Goal: Navigation & Orientation: Find specific page/section

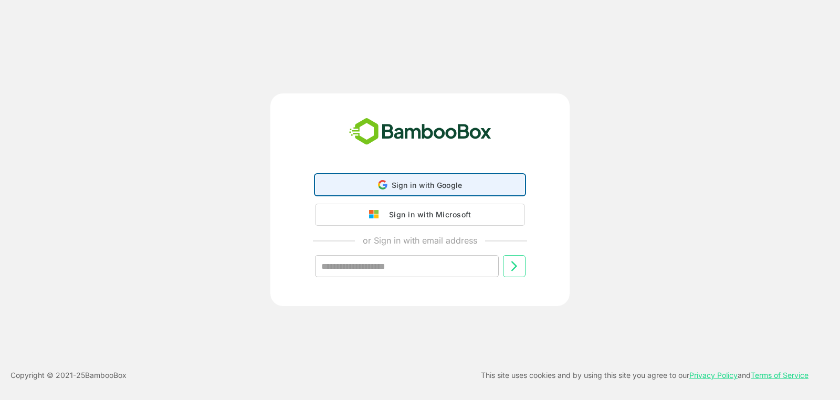
click at [428, 185] on span "Sign in with Google" at bounding box center [426, 185] width 71 height 9
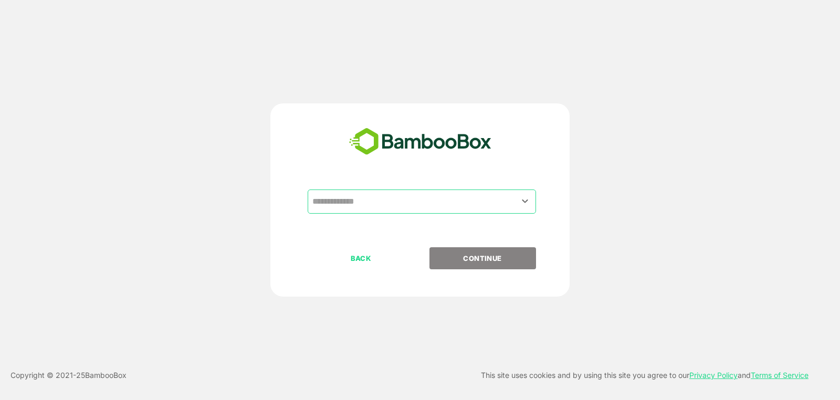
click at [429, 203] on input "text" at bounding box center [422, 202] width 224 height 20
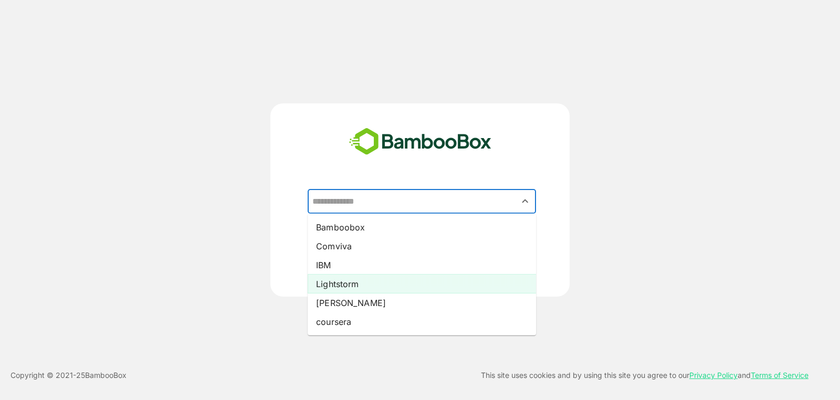
click at [403, 289] on li "Lightstorm" at bounding box center [422, 283] width 228 height 19
type input "**********"
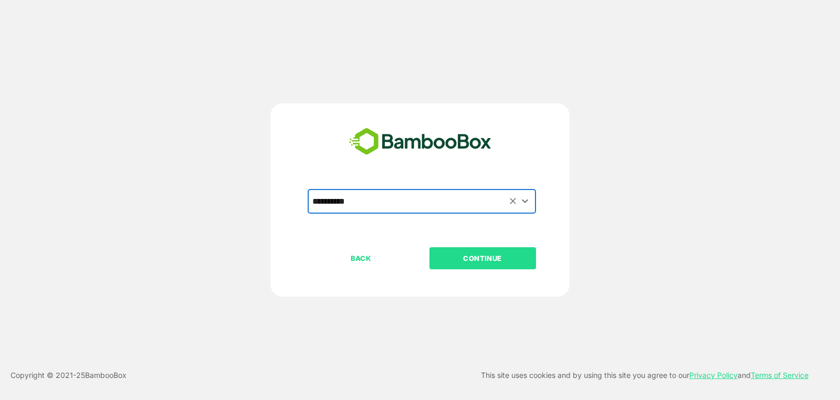
click at [515, 260] on p "CONTINUE" at bounding box center [482, 258] width 105 height 12
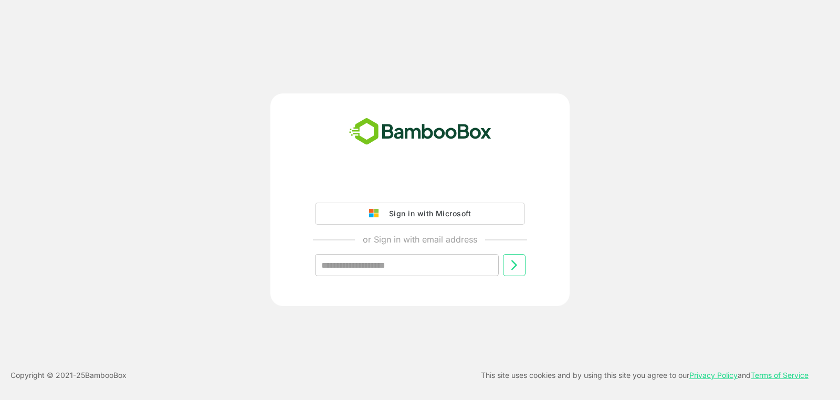
click at [428, 197] on div "Sign in with Microsoft or Sign in with email address ​" at bounding box center [419, 233] width 261 height 119
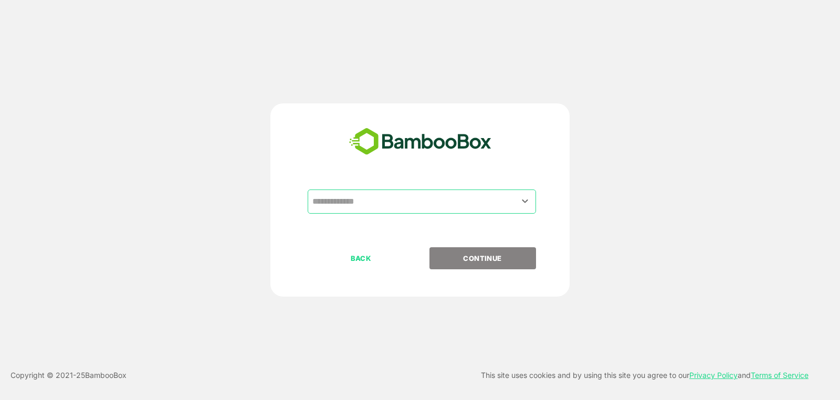
click at [483, 209] on input "text" at bounding box center [422, 202] width 224 height 20
click at [518, 202] on button "Open" at bounding box center [525, 201] width 14 height 14
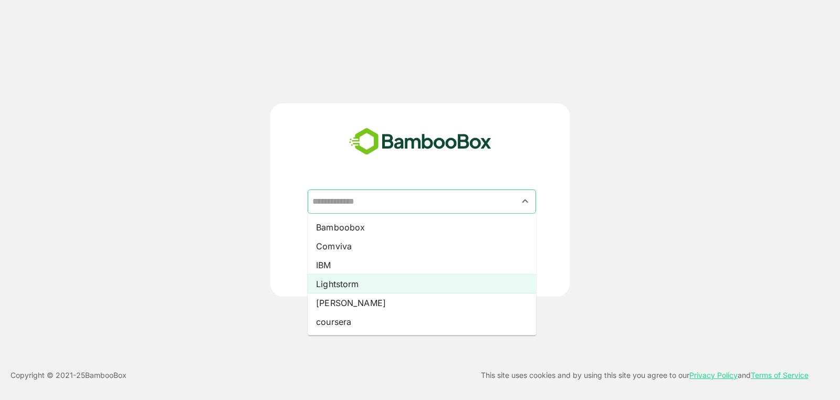
click at [397, 281] on li "Lightstorm" at bounding box center [422, 283] width 228 height 19
type input "**********"
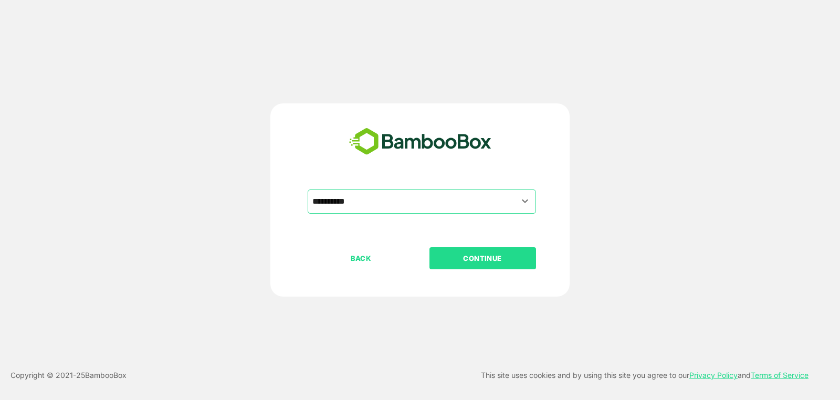
click at [493, 253] on p "CONTINUE" at bounding box center [482, 258] width 105 height 12
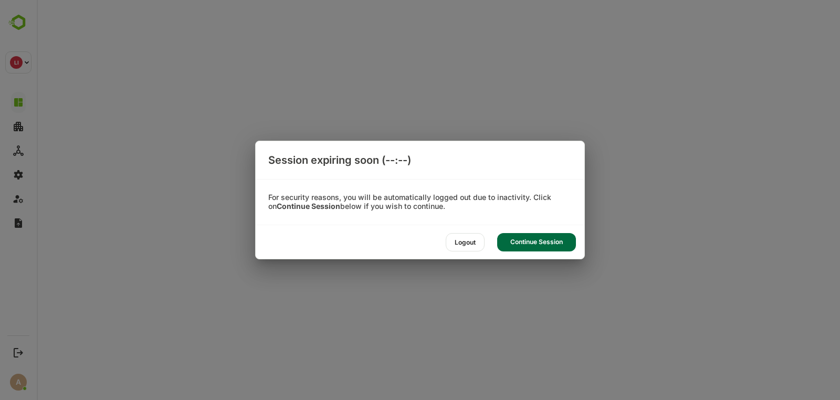
click at [524, 242] on div "Continue Session" at bounding box center [536, 242] width 79 height 18
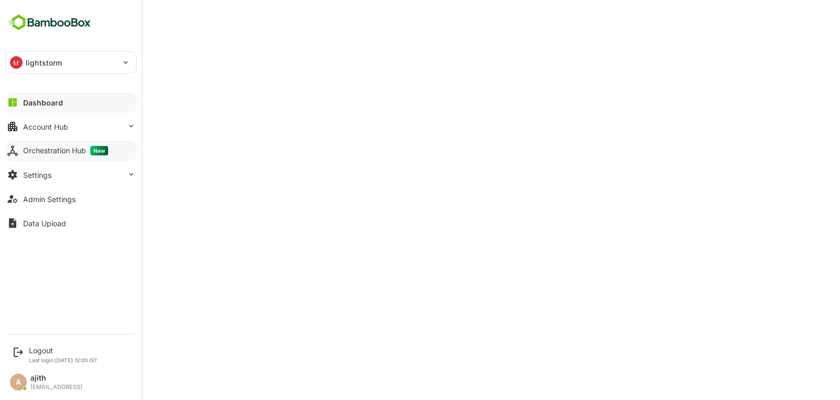
click at [60, 145] on button "Orchestration Hub New" at bounding box center [70, 150] width 131 height 21
click at [58, 103] on div "Dashboard" at bounding box center [42, 102] width 38 height 9
